Goal: Information Seeking & Learning: Learn about a topic

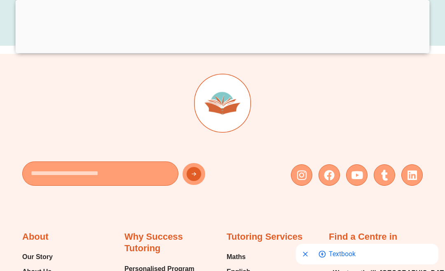
scroll to position [8206, 0]
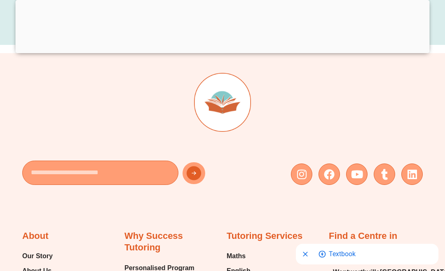
click at [234, 250] on span "Maths" at bounding box center [236, 256] width 19 height 12
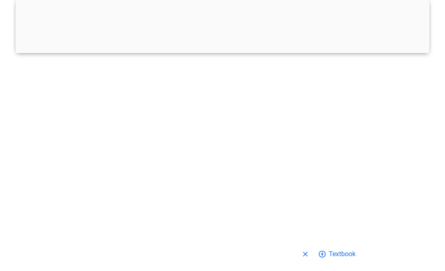
scroll to position [8241, 0]
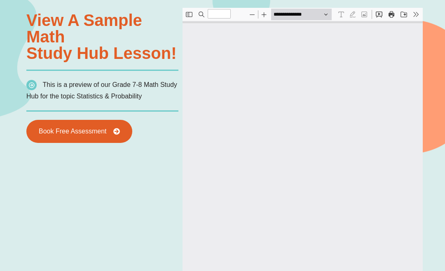
type input "*"
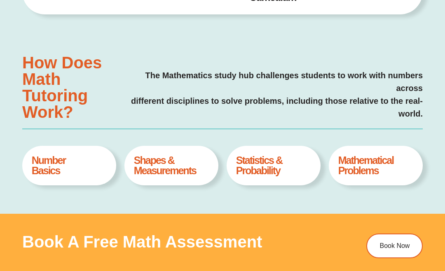
scroll to position [246, 0]
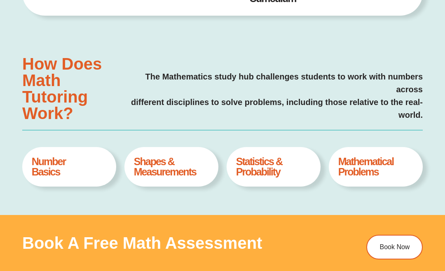
click at [51, 166] on h4 "Number Basics" at bounding box center [69, 167] width 75 height 21
click at [384, 166] on h4 "Mathematical Problems" at bounding box center [375, 167] width 75 height 21
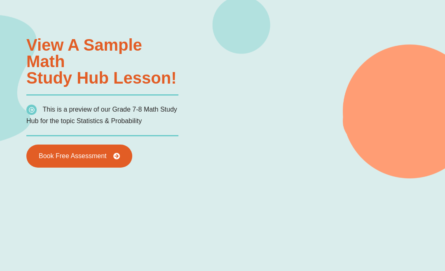
scroll to position [535, 0]
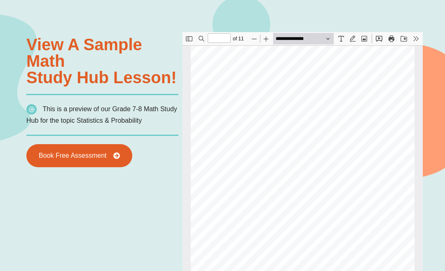
click at [89, 166] on link "Book Free Assessment" at bounding box center [79, 155] width 106 height 23
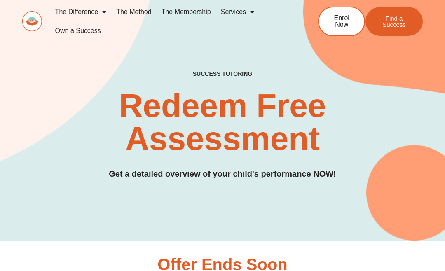
click at [105, 12] on span "Menu" at bounding box center [102, 12] width 8 height 15
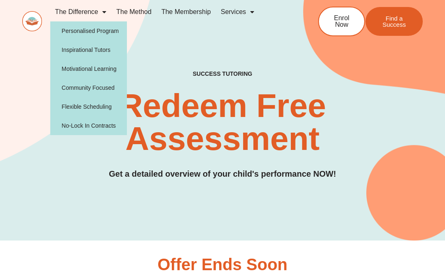
click at [262, 49] on div "SUCCESS TUTORING​ Redeem Free Assessment Get a detailed overview of your child'…" at bounding box center [222, 107] width 401 height 267
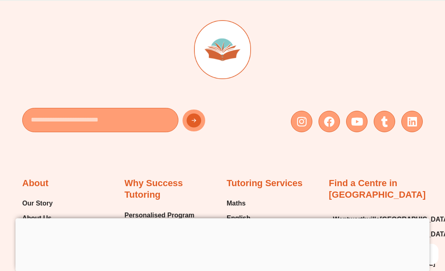
scroll to position [8260, 0]
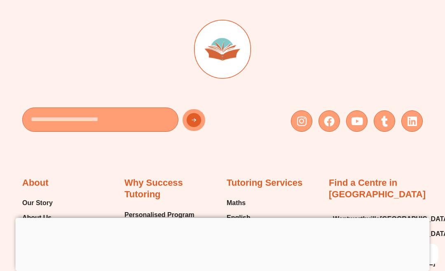
click at [236, 197] on span "Maths" at bounding box center [236, 203] width 19 height 12
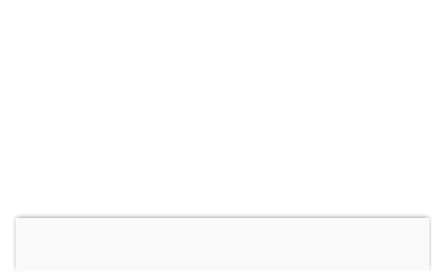
scroll to position [8296, 0]
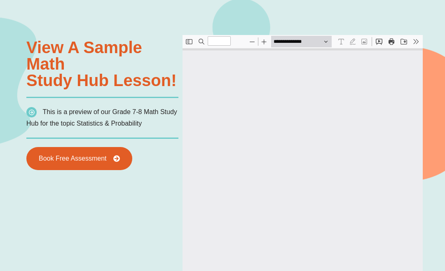
type input "*"
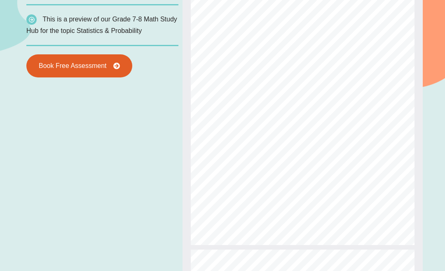
scroll to position [583, 0]
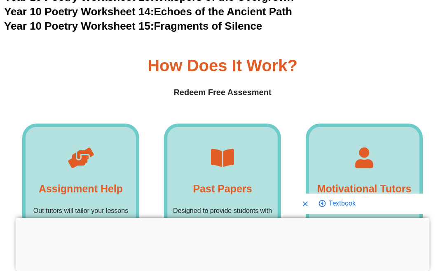
scroll to position [5993, 0]
